Goal: Communication & Community: Participate in discussion

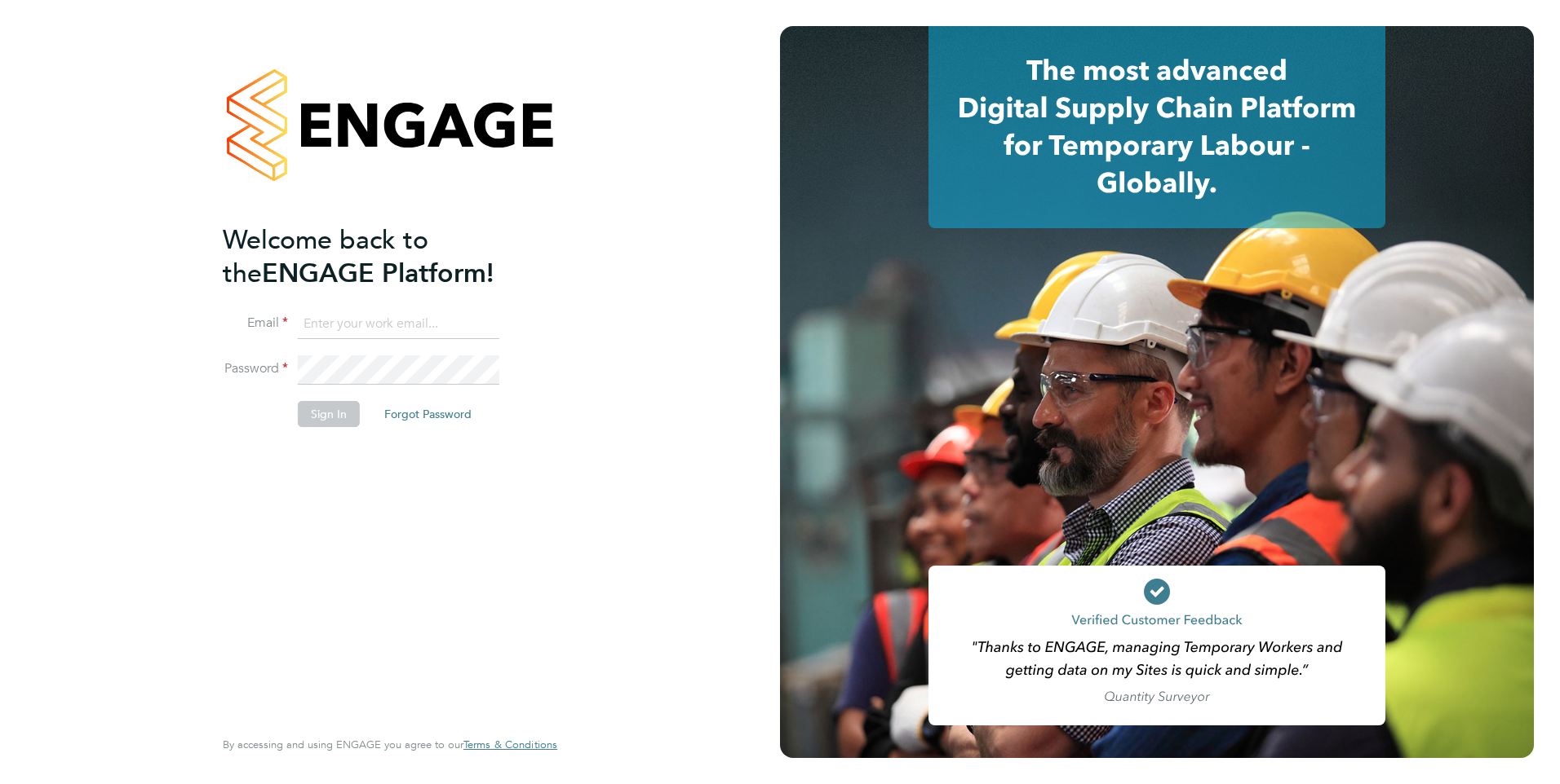
type input "Frank.Pocock@morganhunt.com"
click at [316, 422] on button "Sign In" at bounding box center [328, 414] width 62 height 26
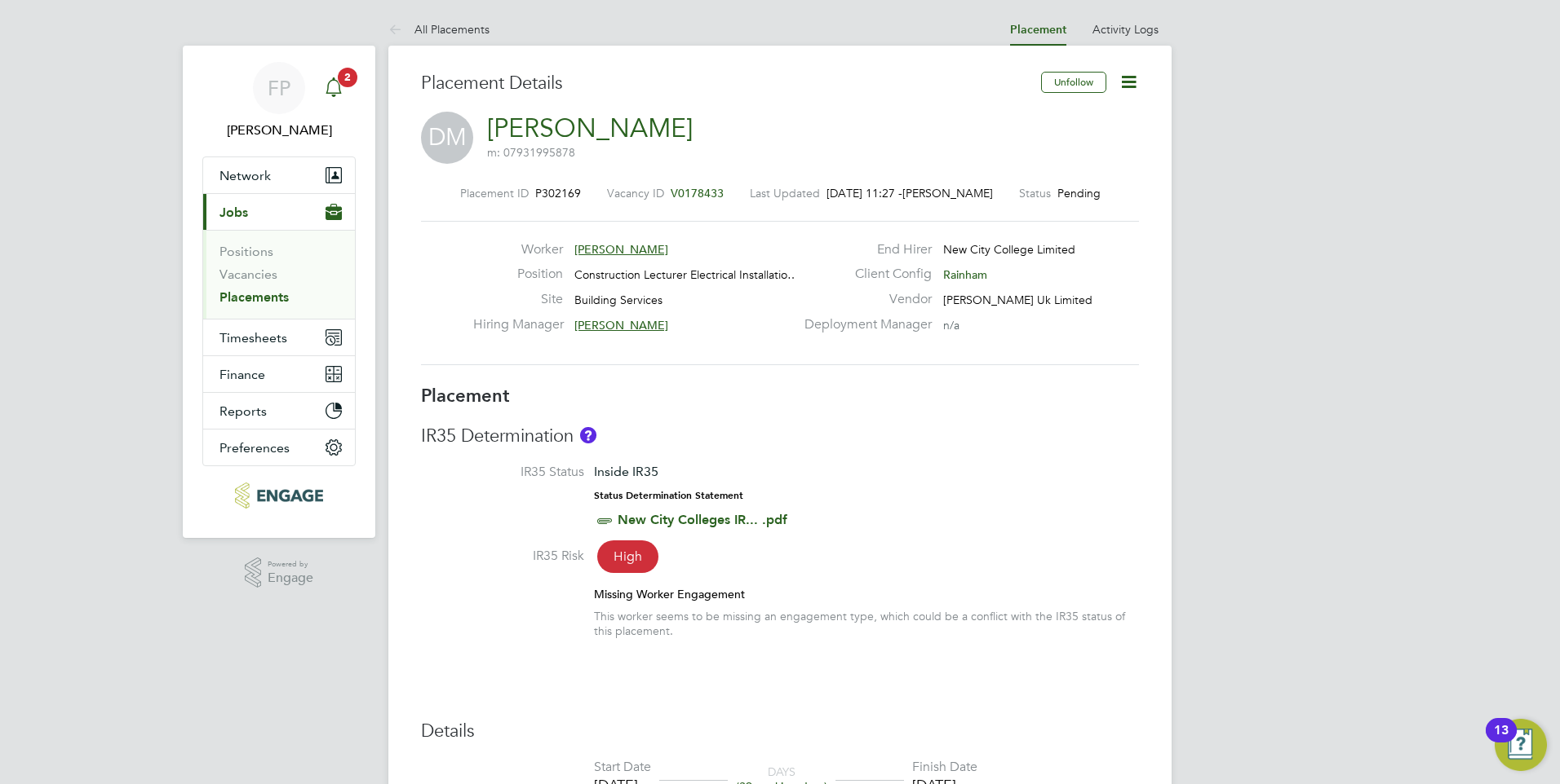
click at [332, 95] on icon "Main navigation" at bounding box center [333, 96] width 4 height 3
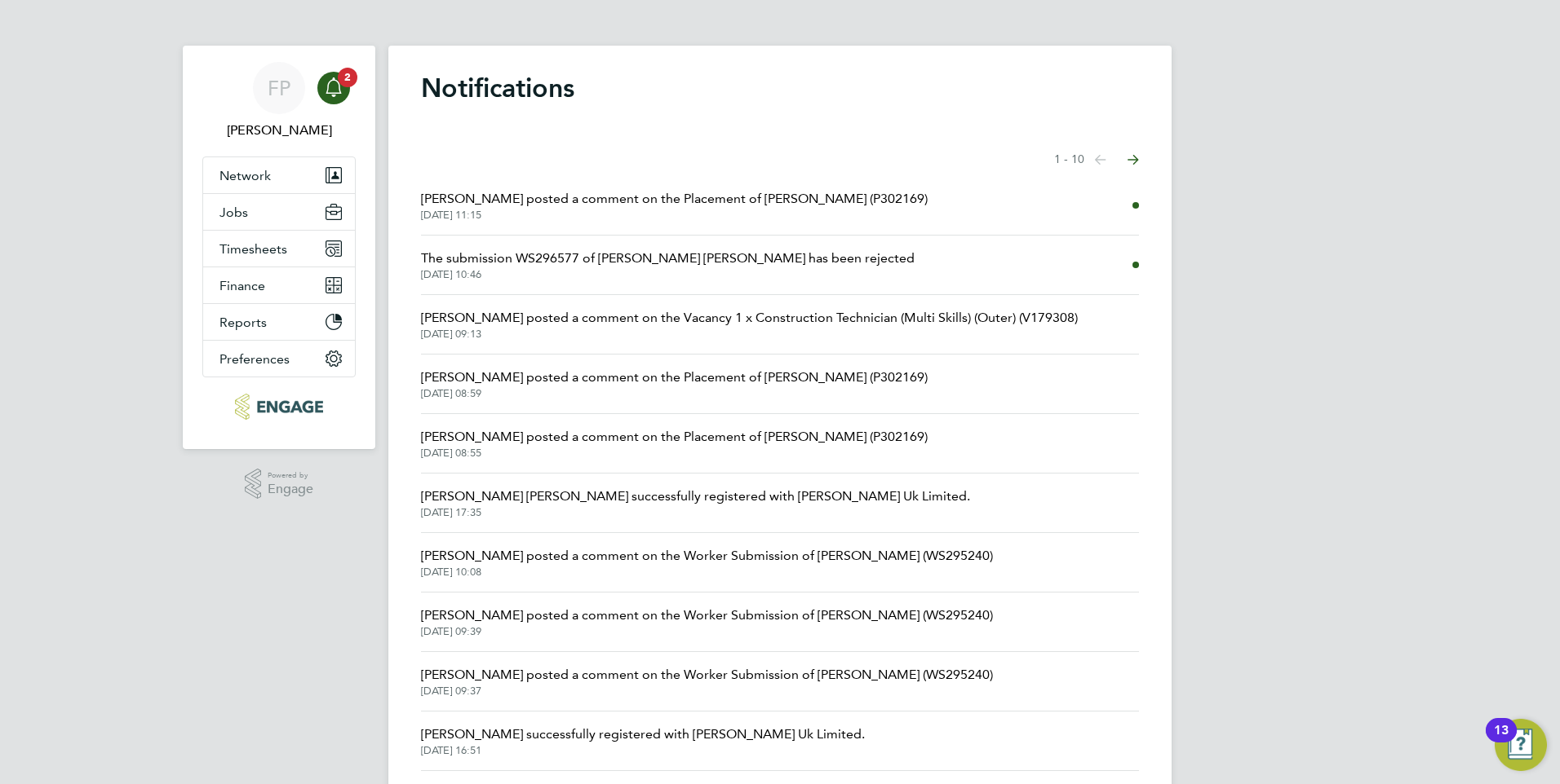
click at [622, 201] on span "[PERSON_NAME] posted a comment on the Placement of [PERSON_NAME] (P302169)" at bounding box center [674, 199] width 507 height 20
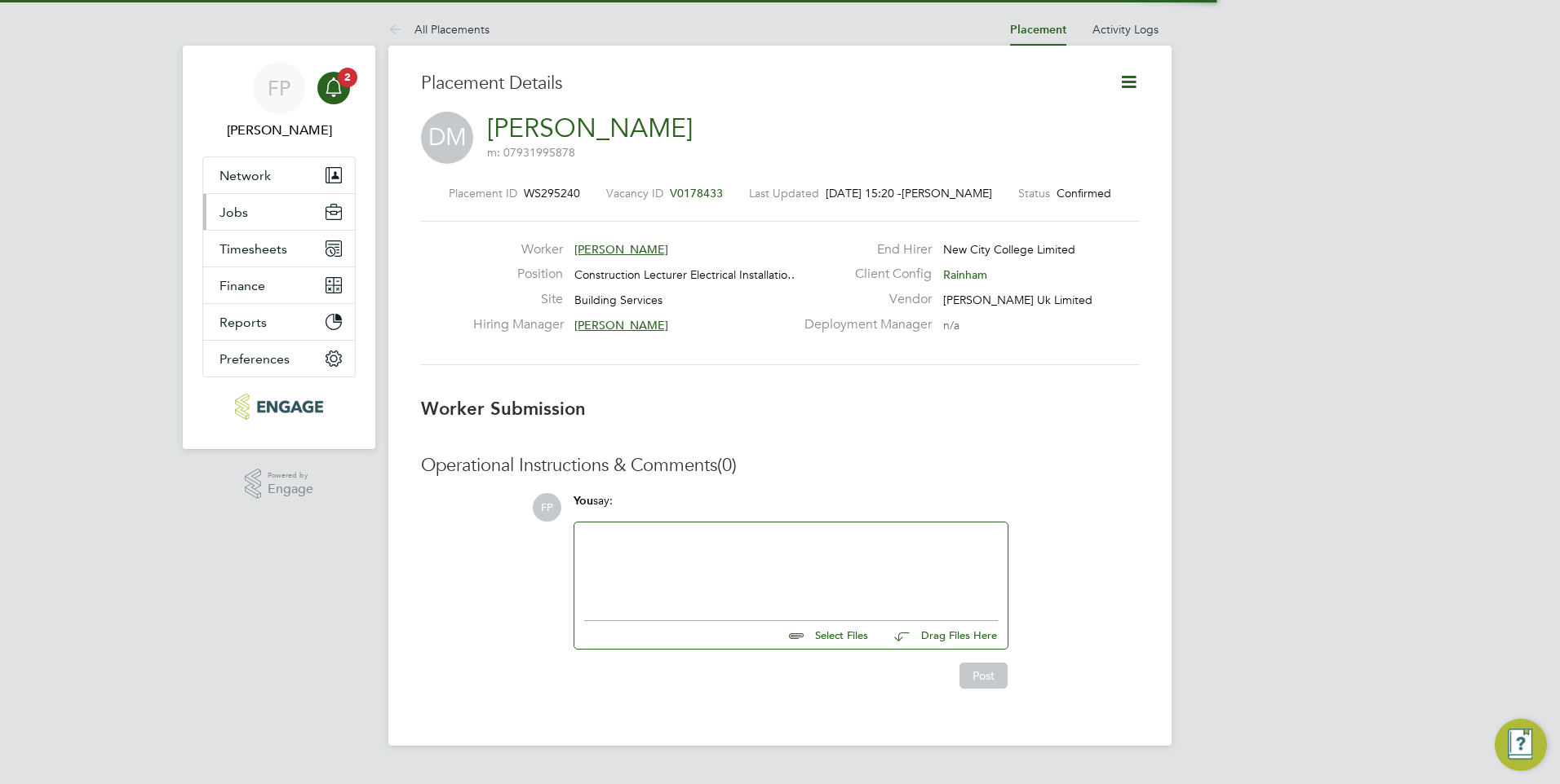
scroll to position [9, 9]
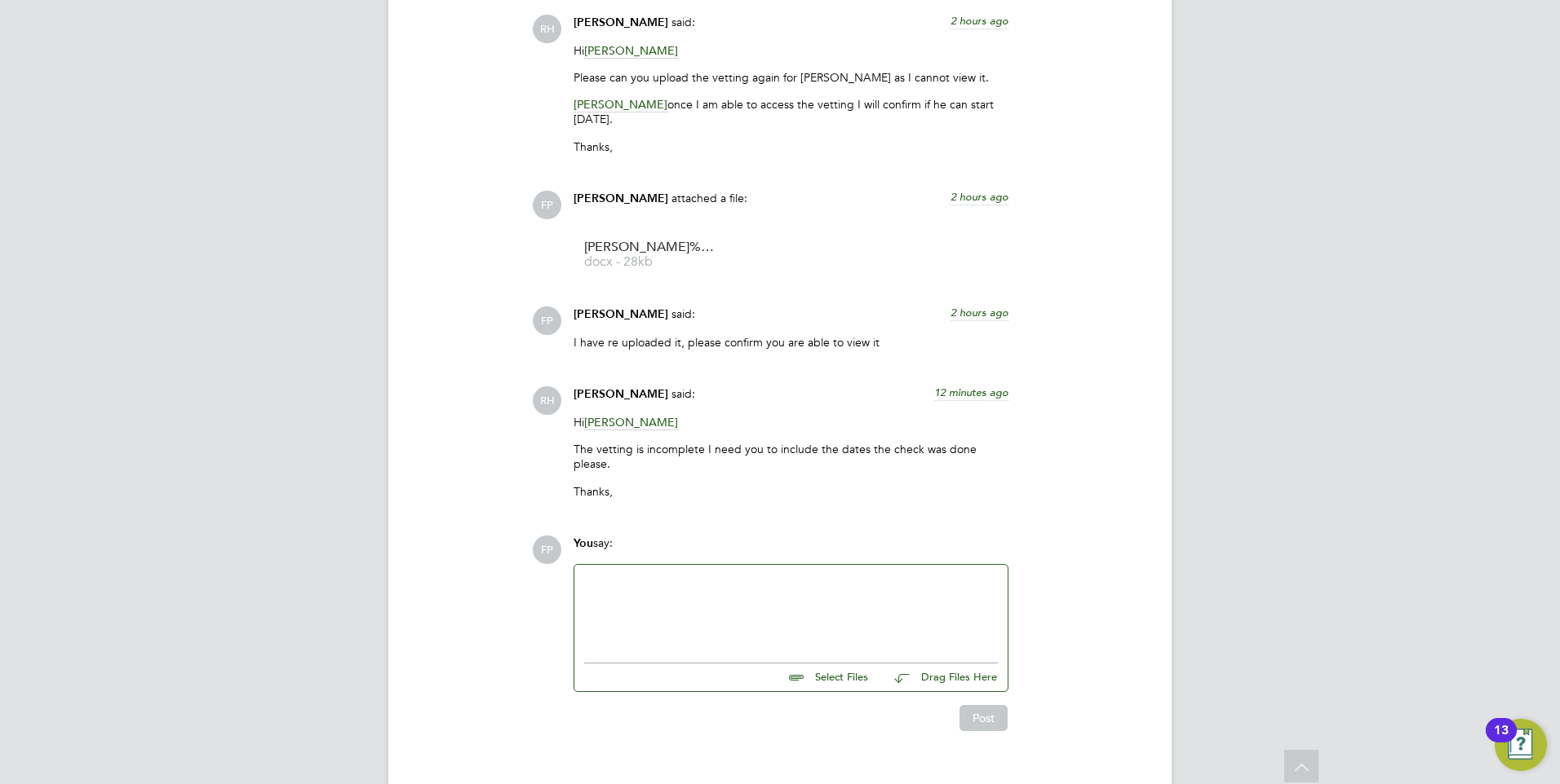
click at [842, 664] on input "file" at bounding box center [875, 675] width 244 height 23
type input "C:\fakepath\[PERSON_NAME] - NCC Vetting updated.docx"
click at [999, 721] on button "Post" at bounding box center [983, 734] width 48 height 26
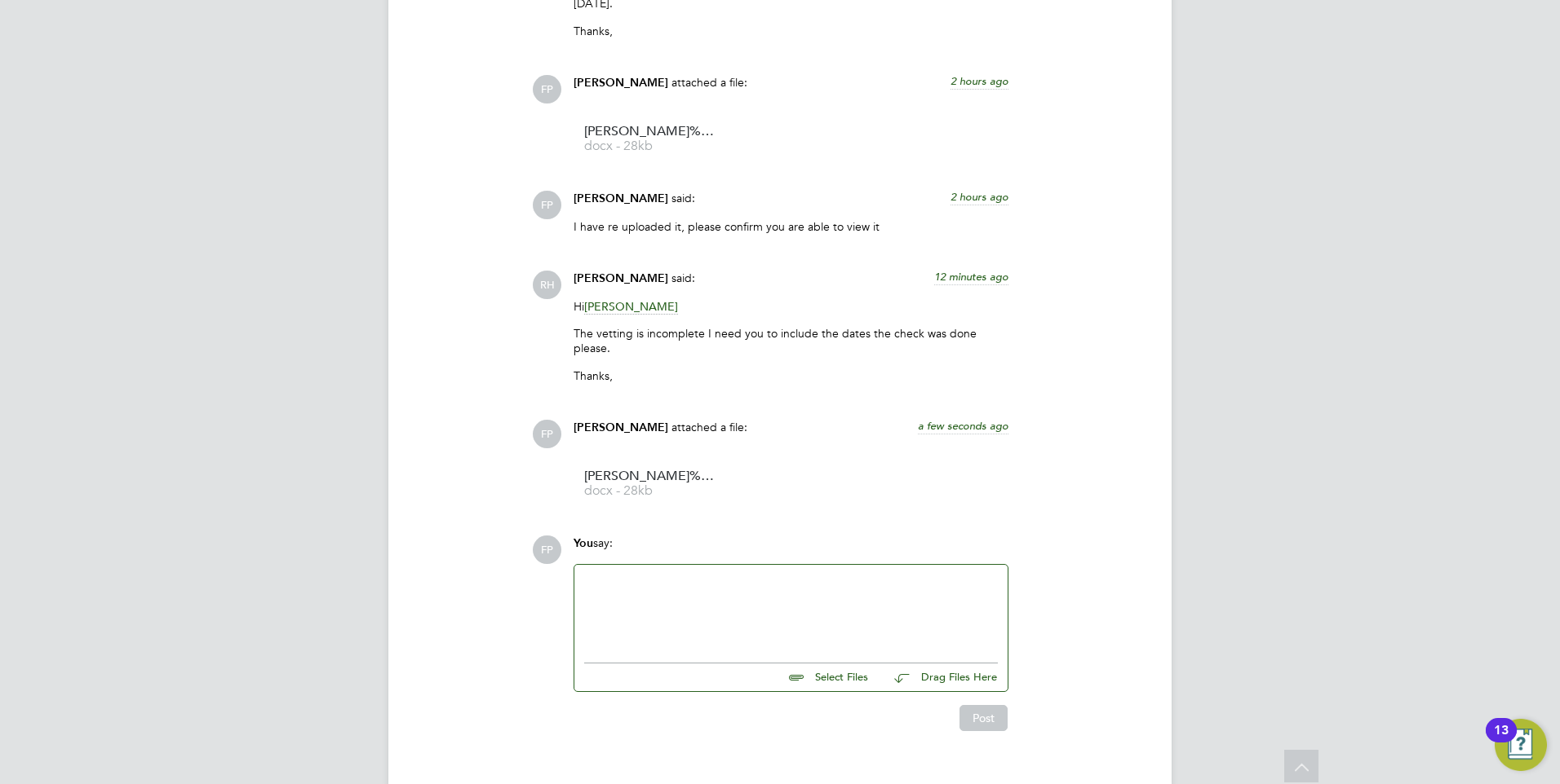
click at [681, 575] on div at bounding box center [791, 610] width 413 height 70
click at [1010, 693] on div "Post" at bounding box center [790, 712] width 451 height 39
click at [1008, 693] on div "Post" at bounding box center [790, 712] width 451 height 39
click at [1005, 705] on button "Post" at bounding box center [983, 718] width 48 height 26
